Goal: Navigation & Orientation: Find specific page/section

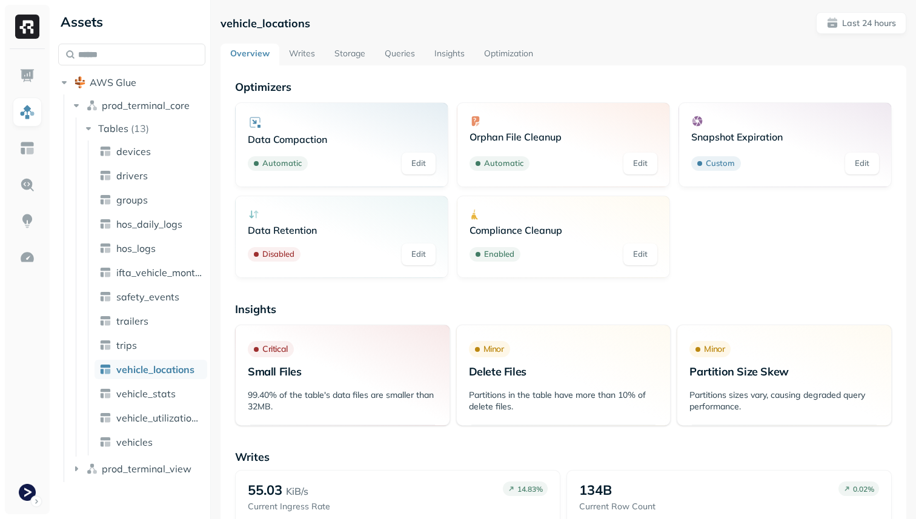
click at [494, 58] on link "Optimization" at bounding box center [508, 55] width 68 height 22
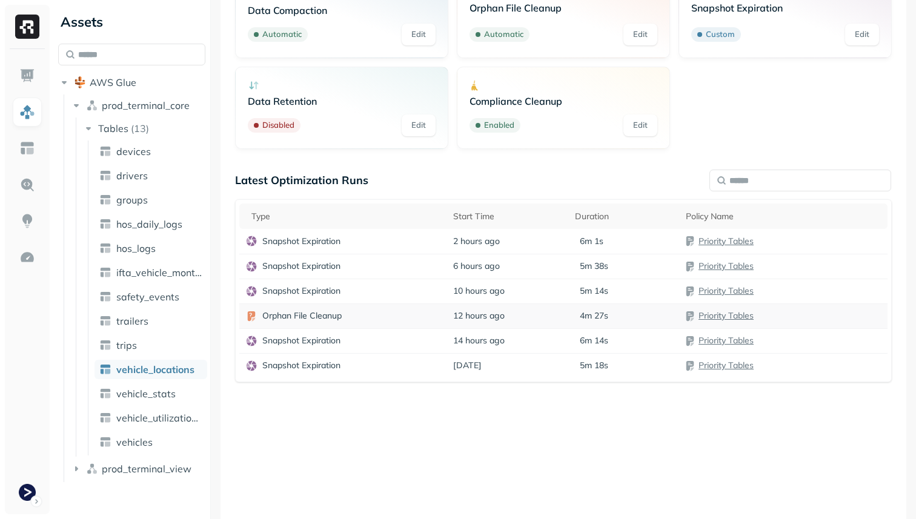
scroll to position [134, 0]
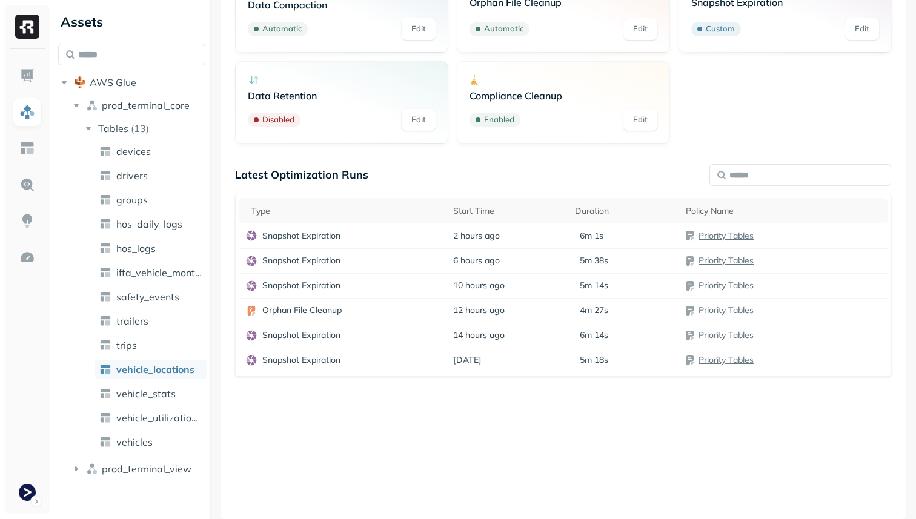
click at [151, 404] on ul "devices drivers groups hos_daily_logs hos_logs ifta_vehicle_months safety_event…" at bounding box center [147, 297] width 119 height 315
click at [151, 390] on span "vehicle_stats" at bounding box center [145, 394] width 59 height 12
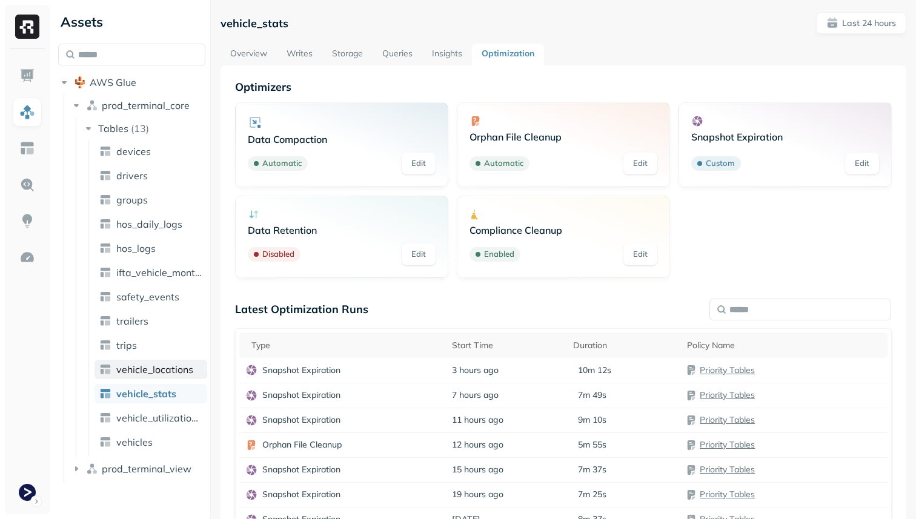
click at [151, 375] on span "vehicle_locations" at bounding box center [154, 369] width 77 height 12
